Goal: Task Accomplishment & Management: Use online tool/utility

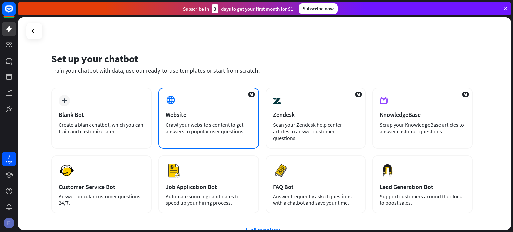
click at [237, 110] on div "AI Website Crawl your website’s content to get answers to popular user question…" at bounding box center [208, 118] width 100 height 61
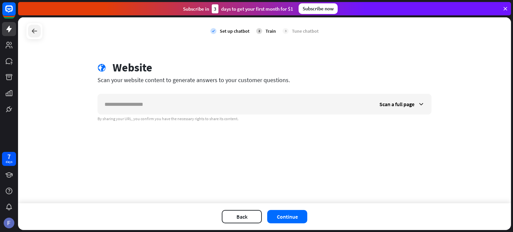
click at [31, 27] on icon at bounding box center [34, 31] width 8 height 8
click at [306, 72] on div "close Do you want to leave? You haven’t trained your bot yet. Stay Leave" at bounding box center [256, 116] width 513 height 232
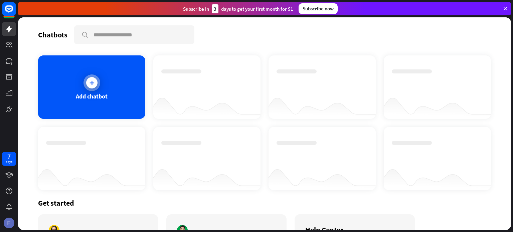
click at [97, 80] on div at bounding box center [92, 83] width 17 height 17
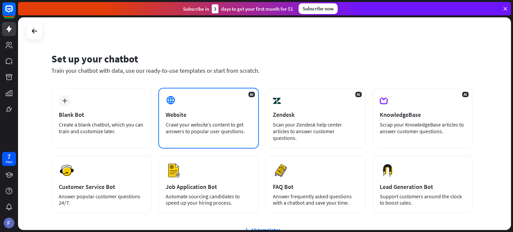
click at [209, 101] on div "AI Website Crawl your website’s content to get answers to popular user question…" at bounding box center [208, 118] width 100 height 61
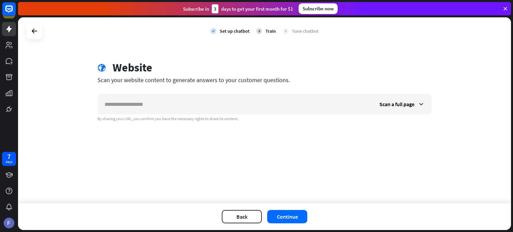
click at [209, 101] on input "text" at bounding box center [235, 104] width 275 height 20
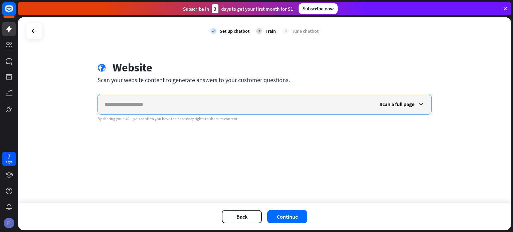
paste input "**********"
type input "**********"
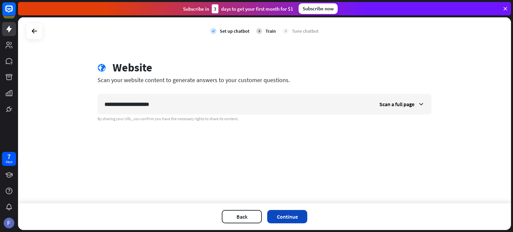
click at [281, 214] on button "Continue" at bounding box center [287, 216] width 40 height 13
click at [505, 11] on icon at bounding box center [506, 9] width 6 height 6
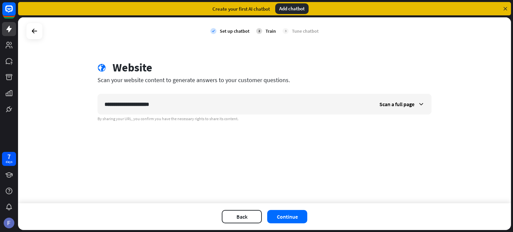
click at [502, 9] on div "Create your first AI chatbot Add chatbot" at bounding box center [264, 8] width 493 height 13
click at [504, 7] on icon at bounding box center [506, 9] width 6 height 6
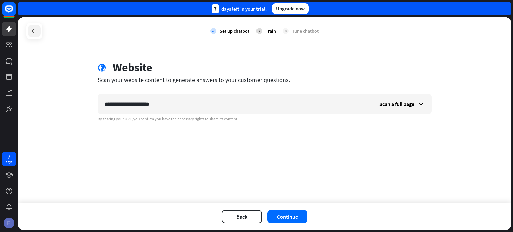
click at [33, 31] on icon at bounding box center [34, 31] width 8 height 8
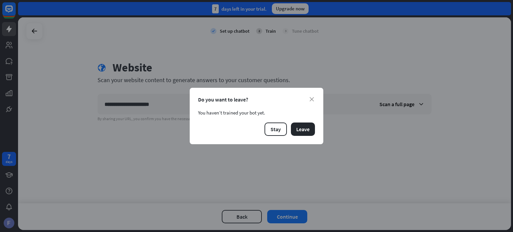
click at [315, 99] on div "close Do you want to leave? You haven’t trained your bot yet. Stay Leave" at bounding box center [257, 116] width 134 height 56
click at [312, 101] on icon "close" at bounding box center [312, 99] width 4 height 4
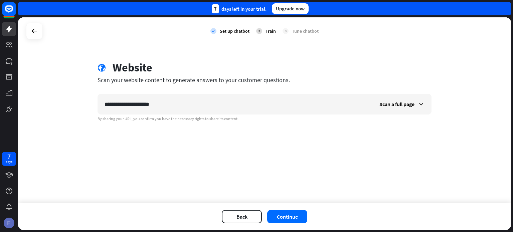
click at [237, 32] on div "Set up chatbot" at bounding box center [235, 31] width 30 height 6
click at [234, 25] on div "check Set up chatbot" at bounding box center [230, 31] width 39 height 17
click at [32, 31] on icon at bounding box center [34, 31] width 8 height 8
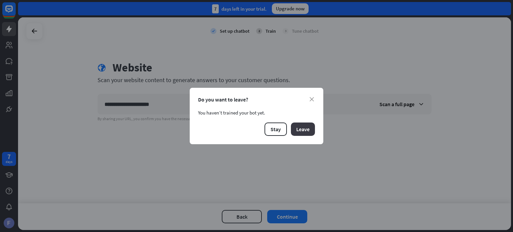
click at [308, 131] on button "Leave" at bounding box center [303, 129] width 24 height 13
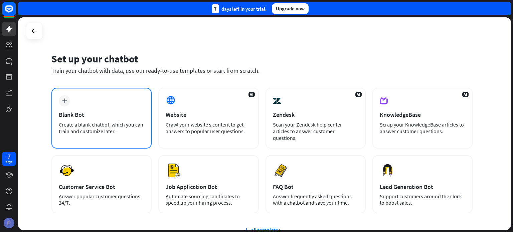
click at [126, 93] on div "plus Blank Bot Create a blank chatbot, which you can train and customize later." at bounding box center [101, 118] width 100 height 61
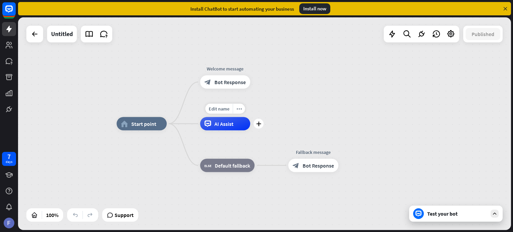
click at [230, 127] on div "AI Assist" at bounding box center [225, 123] width 50 height 13
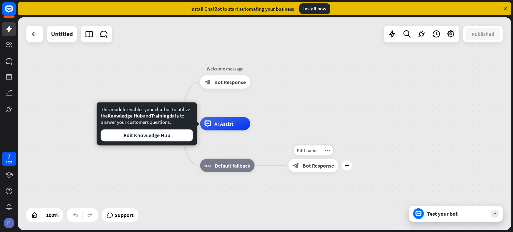
click at [332, 172] on div "block_bot_response Bot Response" at bounding box center [313, 165] width 50 height 13
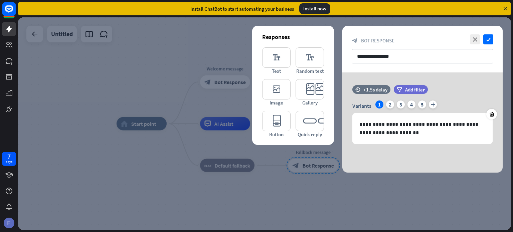
click at [319, 168] on div at bounding box center [264, 123] width 493 height 213
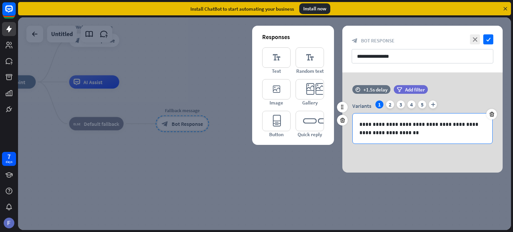
click at [406, 129] on p "**********" at bounding box center [423, 128] width 126 height 17
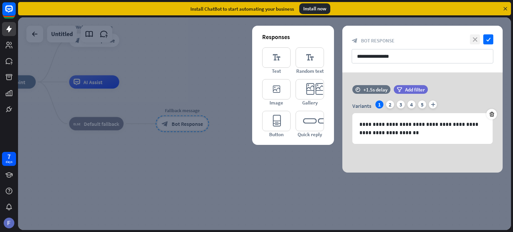
click at [474, 36] on icon "close" at bounding box center [475, 39] width 10 height 10
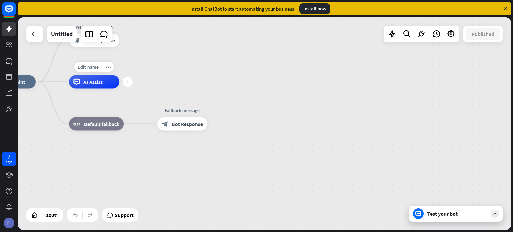
click at [96, 85] on div "AI Assist" at bounding box center [94, 82] width 50 height 13
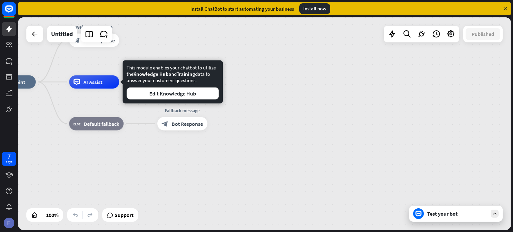
click at [456, 216] on div "Test your bot" at bounding box center [457, 214] width 60 height 7
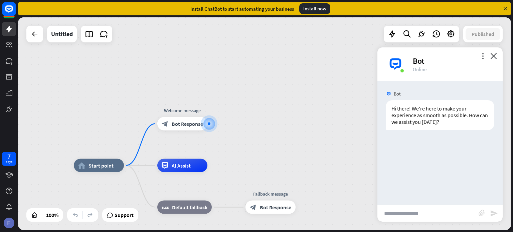
click at [456, 215] on input "text" at bounding box center [428, 213] width 101 height 17
type input "*"
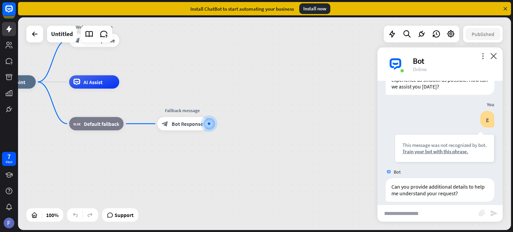
scroll to position [42, 0]
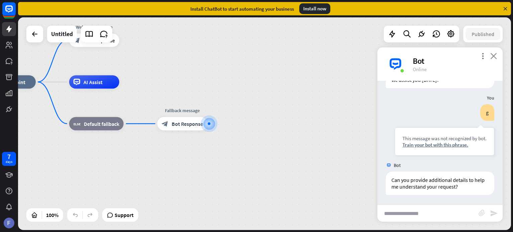
click at [491, 57] on icon "close" at bounding box center [494, 56] width 7 height 6
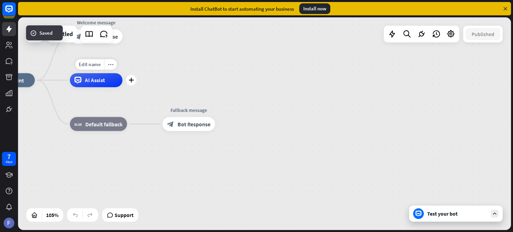
click at [104, 80] on span "AI Assist" at bounding box center [95, 80] width 20 height 7
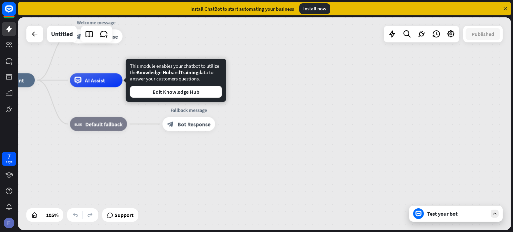
click at [26, 34] on div at bounding box center [34, 34] width 17 height 17
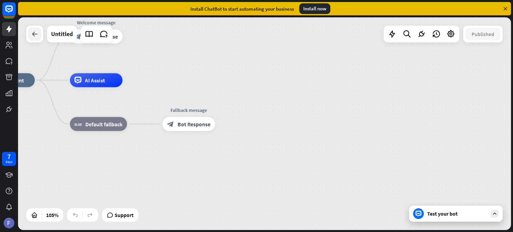
click at [36, 36] on icon at bounding box center [35, 34] width 8 height 8
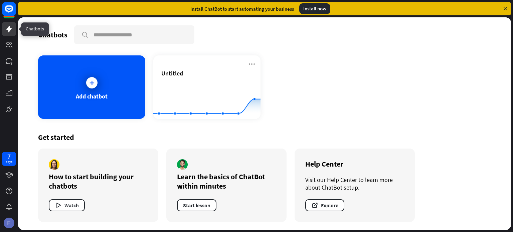
click at [6, 31] on icon at bounding box center [9, 29] width 8 height 8
click at [11, 47] on icon at bounding box center [9, 45] width 7 height 7
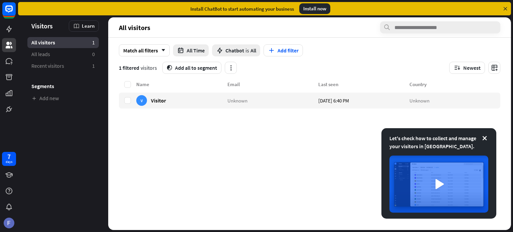
click at [504, 9] on icon at bounding box center [506, 9] width 6 height 6
